Goal: Task Accomplishment & Management: Complete application form

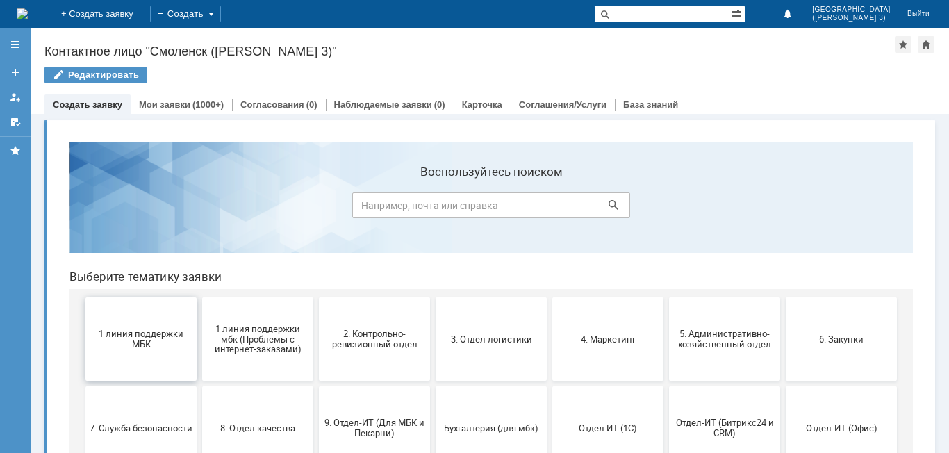
click at [129, 352] on button "1 линия поддержки МБК" at bounding box center [140, 338] width 111 height 83
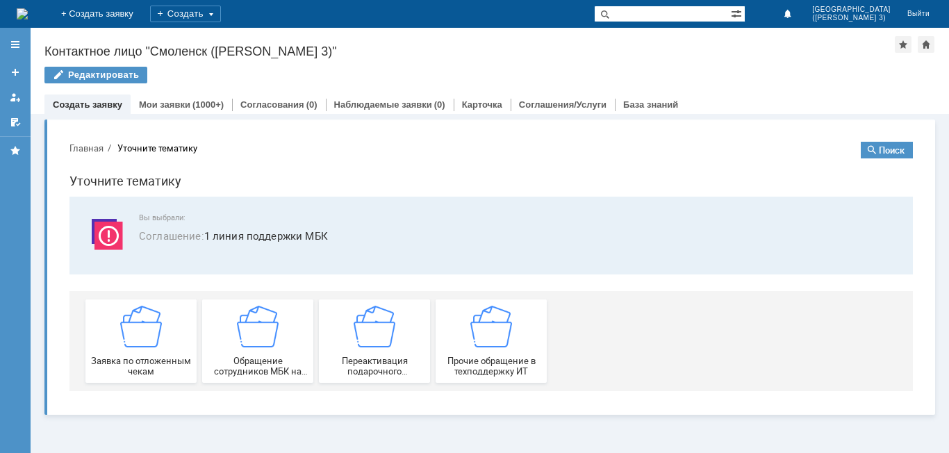
click at [129, 352] on div "Заявка по отложенным чекам" at bounding box center [141, 341] width 103 height 71
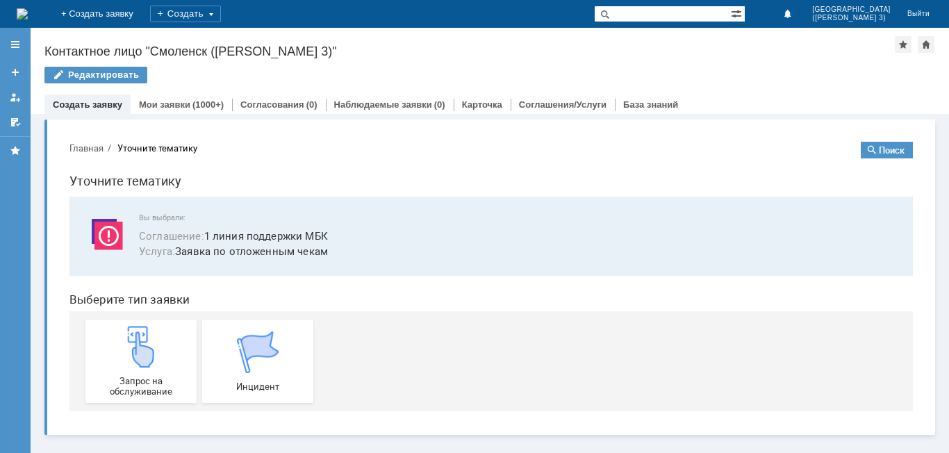
click at [129, 352] on img at bounding box center [141, 347] width 42 height 42
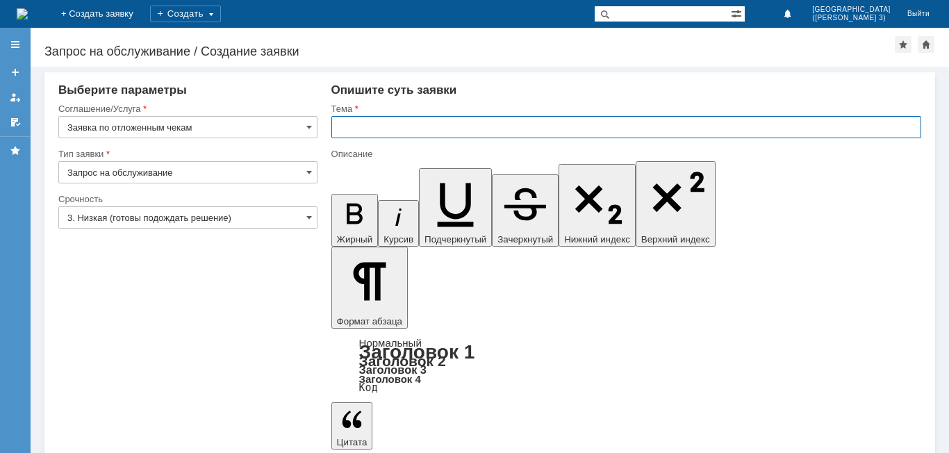
click at [377, 129] on input "text" at bounding box center [626, 127] width 590 height 22
type input "отложенный чек"
